Goal: Feedback & Contribution: Contribute content

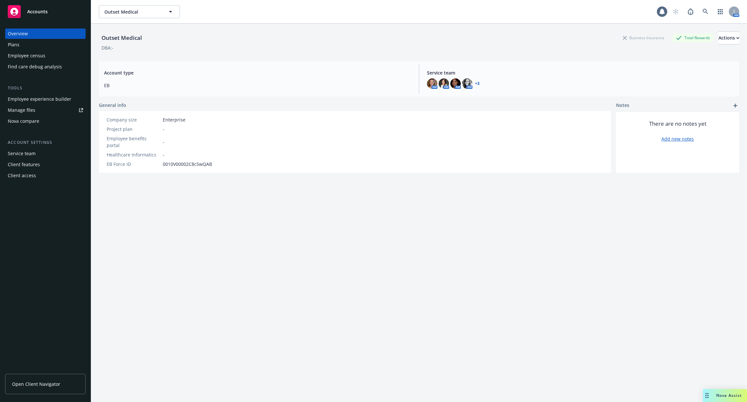
click at [48, 96] on div "Employee experience builder" at bounding box center [40, 99] width 64 height 10
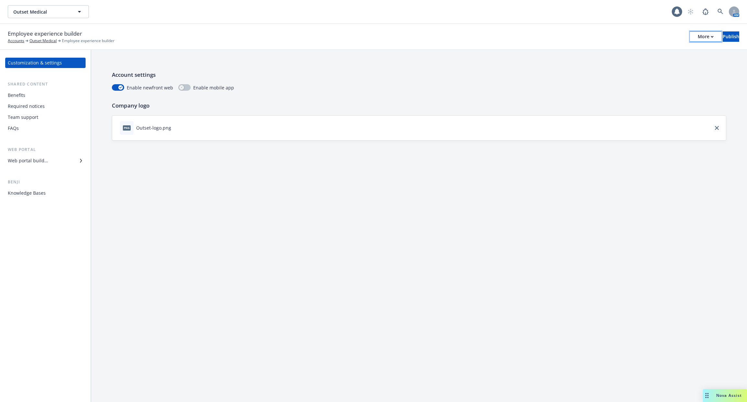
click at [698, 40] on div "More" at bounding box center [706, 37] width 16 height 10
click at [669, 64] on link "Copy portal link" at bounding box center [652, 64] width 96 height 13
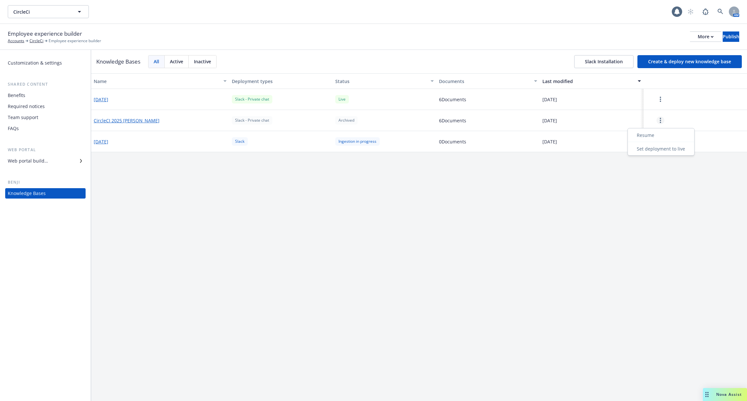
click at [659, 120] on link "more" at bounding box center [661, 120] width 8 height 8
click at [660, 103] on button "button" at bounding box center [660, 99] width 29 height 13
click at [659, 124] on div "Update knowledge base content" at bounding box center [662, 127] width 86 height 11
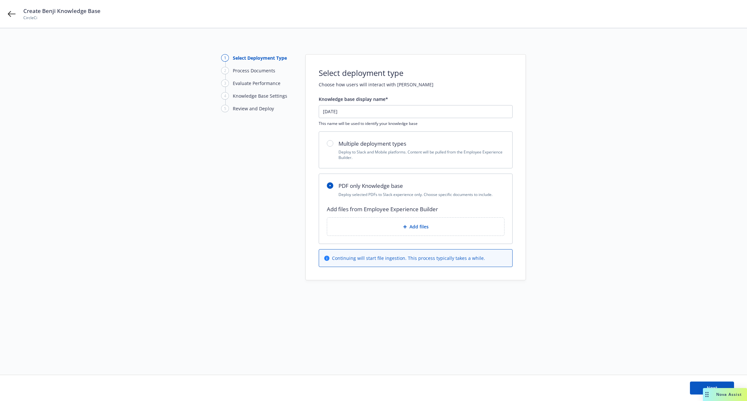
click at [450, 223] on div "Add files" at bounding box center [415, 226] width 167 height 7
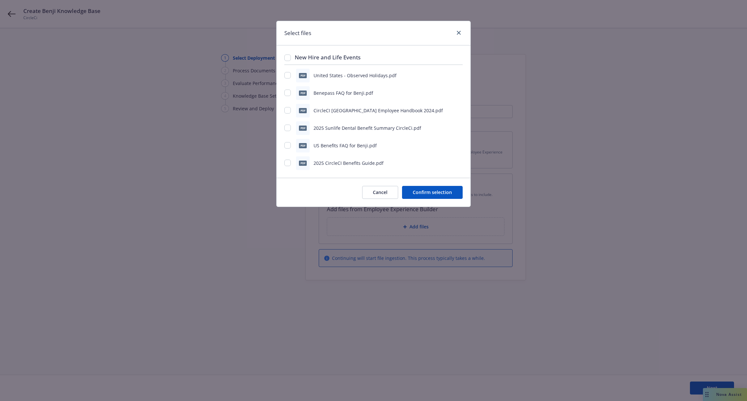
click at [522, 242] on div "Select files New Hire and Life Events pdf United States - Observed Holidays.pdf…" at bounding box center [373, 200] width 747 height 401
click at [454, 34] on div at bounding box center [457, 33] width 10 height 8
click at [456, 34] on link "close" at bounding box center [459, 33] width 8 height 8
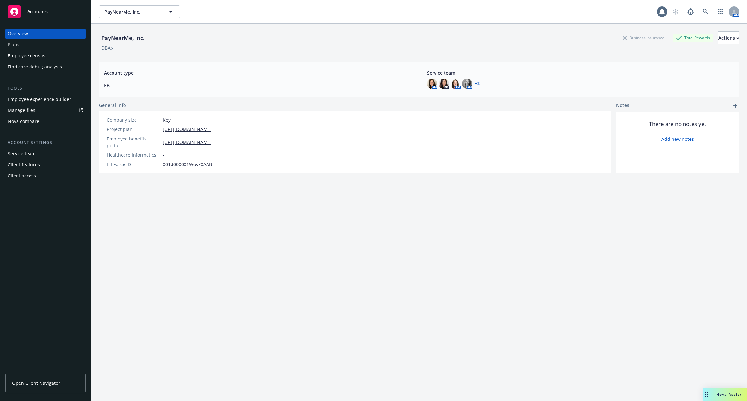
click at [62, 96] on div "Employee experience builder" at bounding box center [40, 99] width 64 height 10
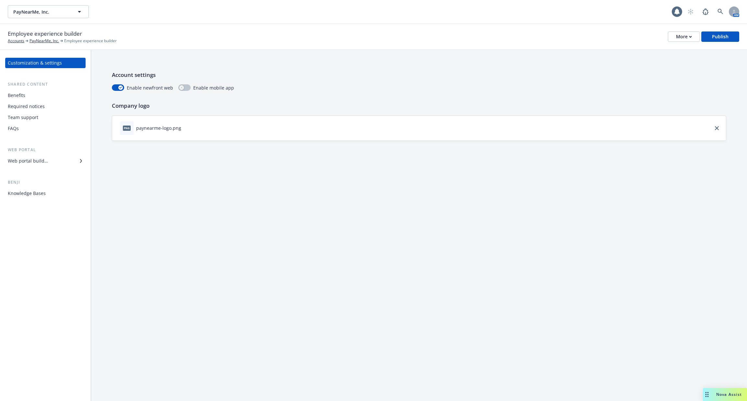
click at [56, 184] on div "Benji" at bounding box center [45, 182] width 80 height 6
click at [45, 194] on div "Knowledge Bases" at bounding box center [45, 193] width 75 height 10
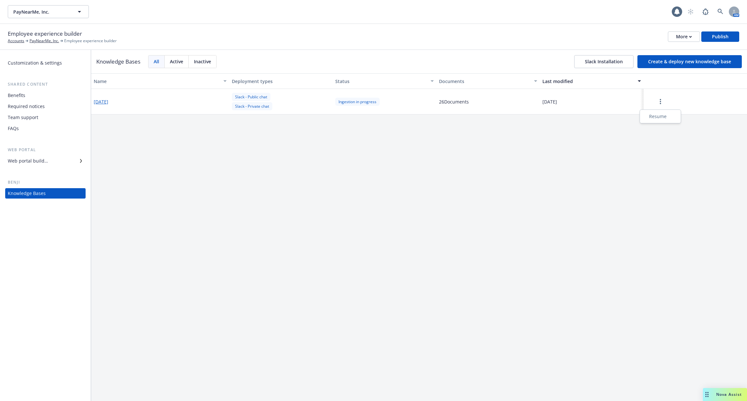
click at [667, 99] on button "button" at bounding box center [660, 101] width 29 height 13
click at [658, 116] on div "Resume" at bounding box center [660, 116] width 38 height 11
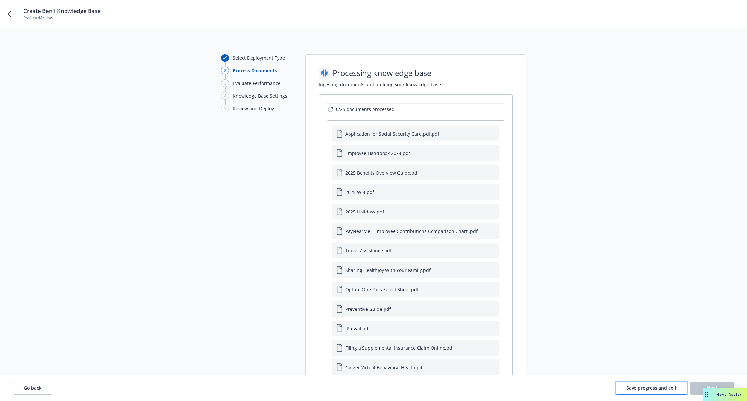
click at [647, 385] on span "Save progress and exit" at bounding box center [651, 388] width 50 height 6
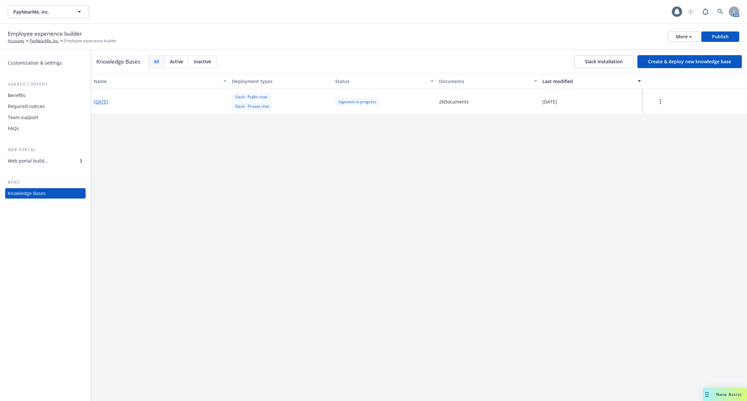
click at [655, 101] on button "button" at bounding box center [660, 101] width 29 height 13
click at [650, 120] on div "Resume" at bounding box center [660, 116] width 38 height 11
